Goal: Find specific page/section: Find specific page/section

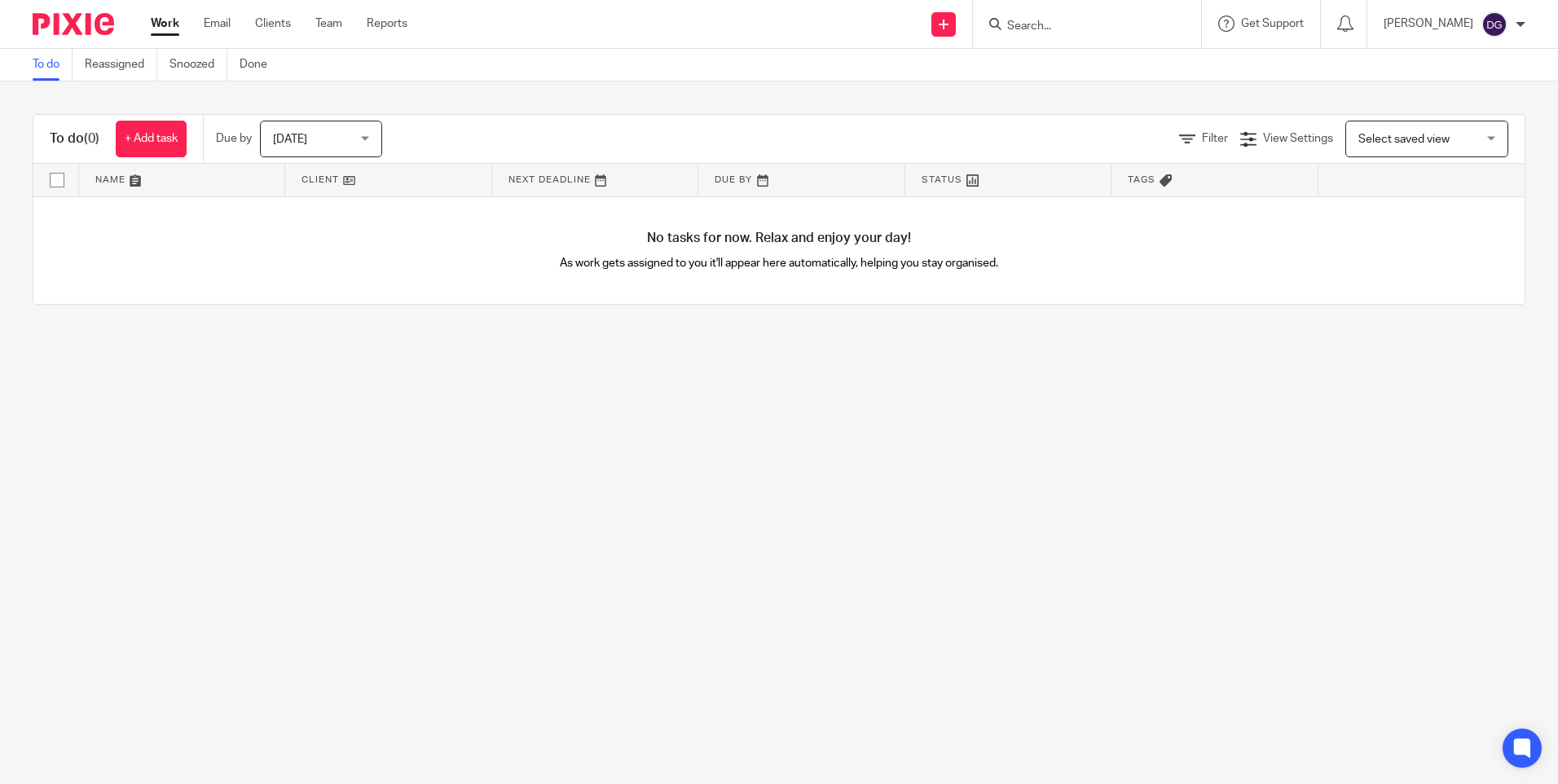
click at [1071, 28] on input "Search" at bounding box center [1079, 27] width 147 height 15
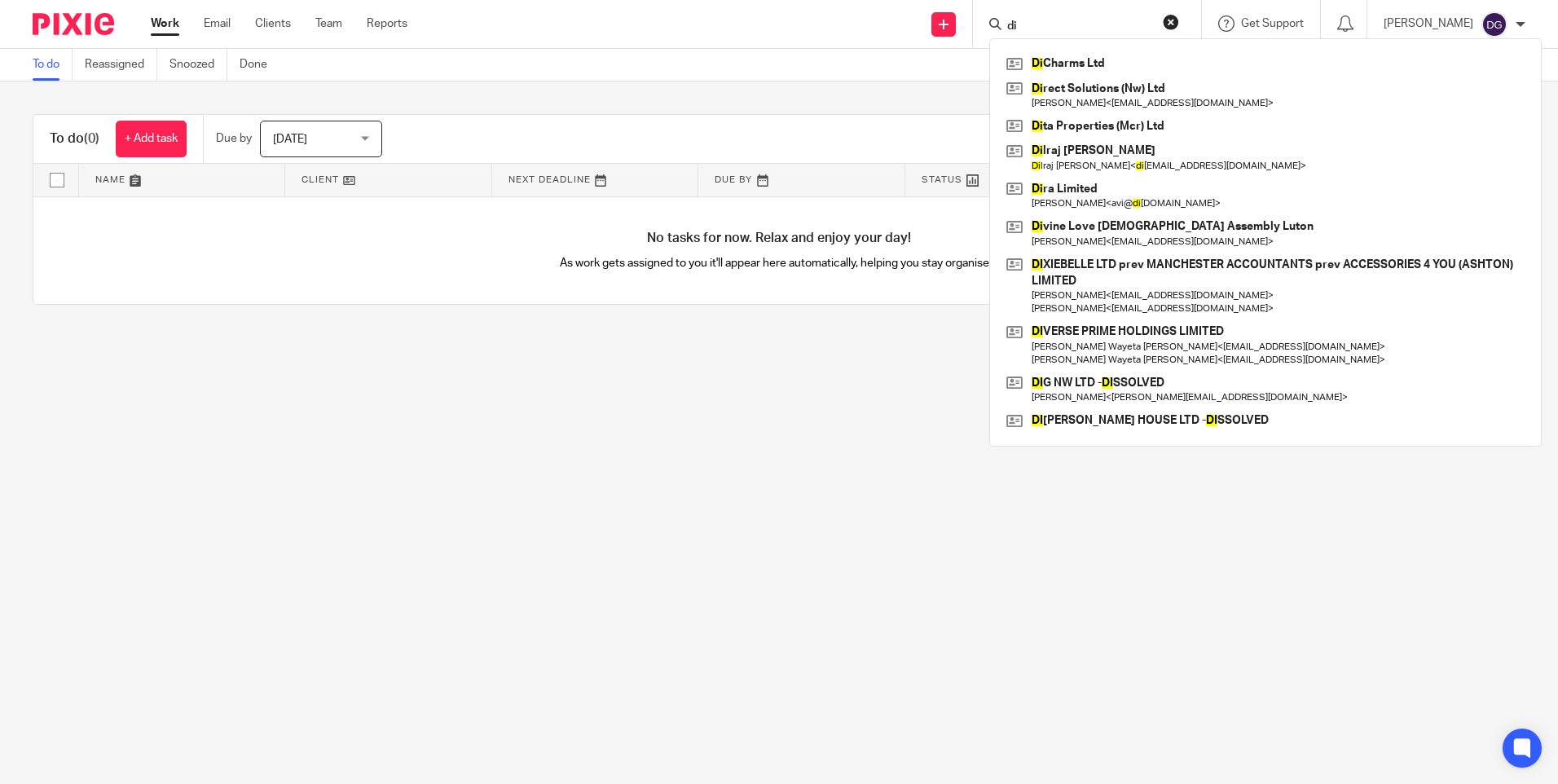
type input "d"
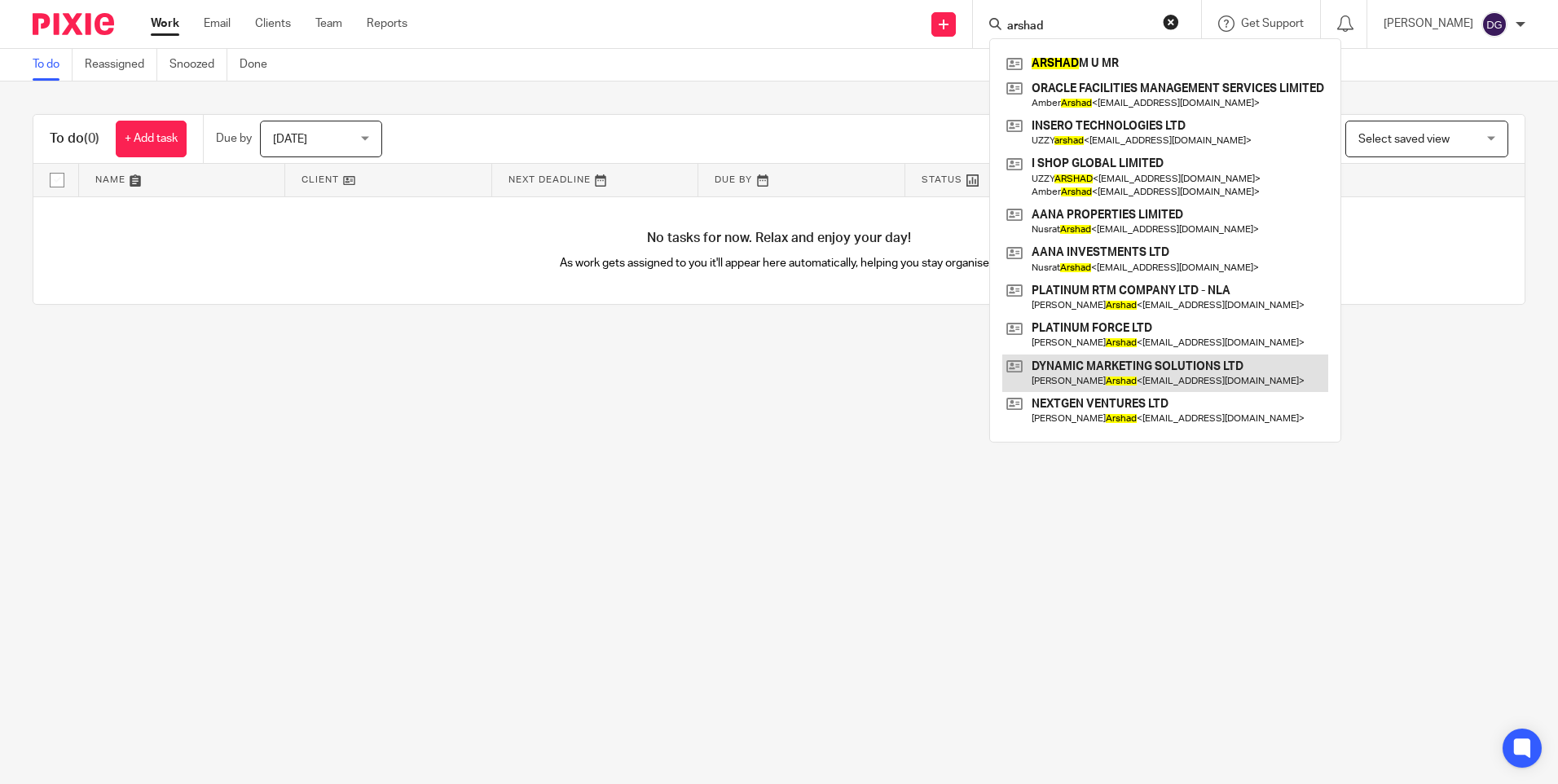
type input "arshad"
click at [1125, 363] on link at bounding box center [1165, 373] width 326 height 37
